Goal: Find specific page/section: Find specific page/section

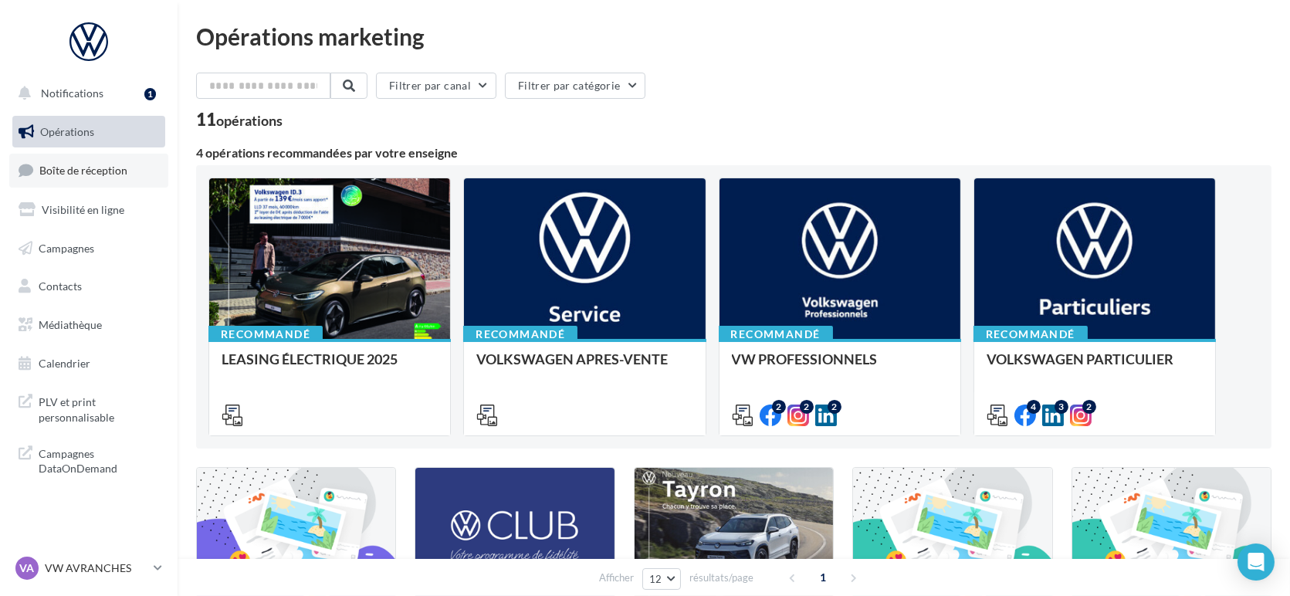
click at [88, 170] on span "Boîte de réception" at bounding box center [83, 170] width 88 height 13
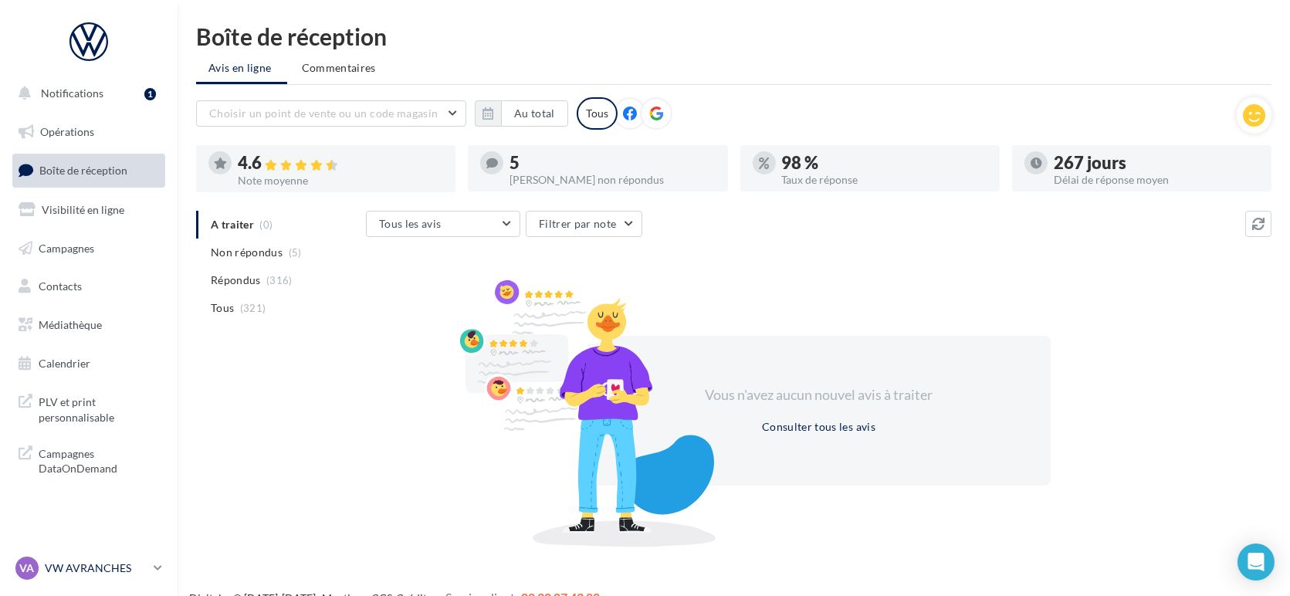
click at [86, 571] on p "VW AVRANCHES" at bounding box center [96, 568] width 103 height 15
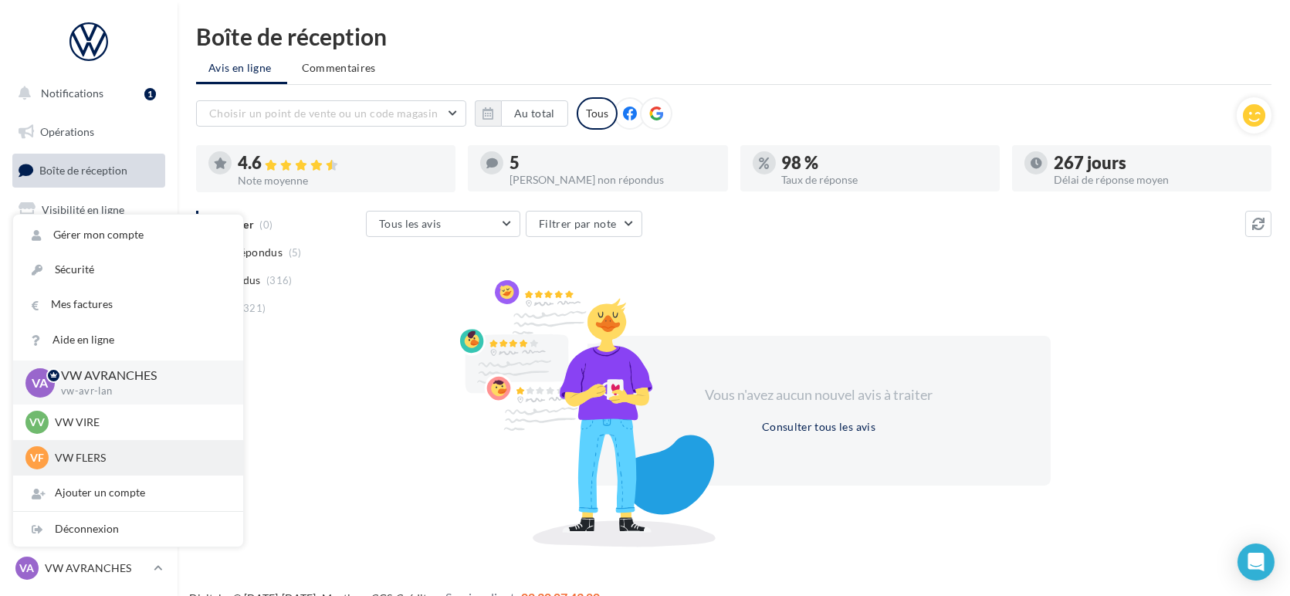
click at [128, 453] on p "VW FLERS" at bounding box center [140, 457] width 170 height 15
click at [111, 423] on p "VW VIRE" at bounding box center [140, 422] width 170 height 15
